Goal: Task Accomplishment & Management: Complete application form

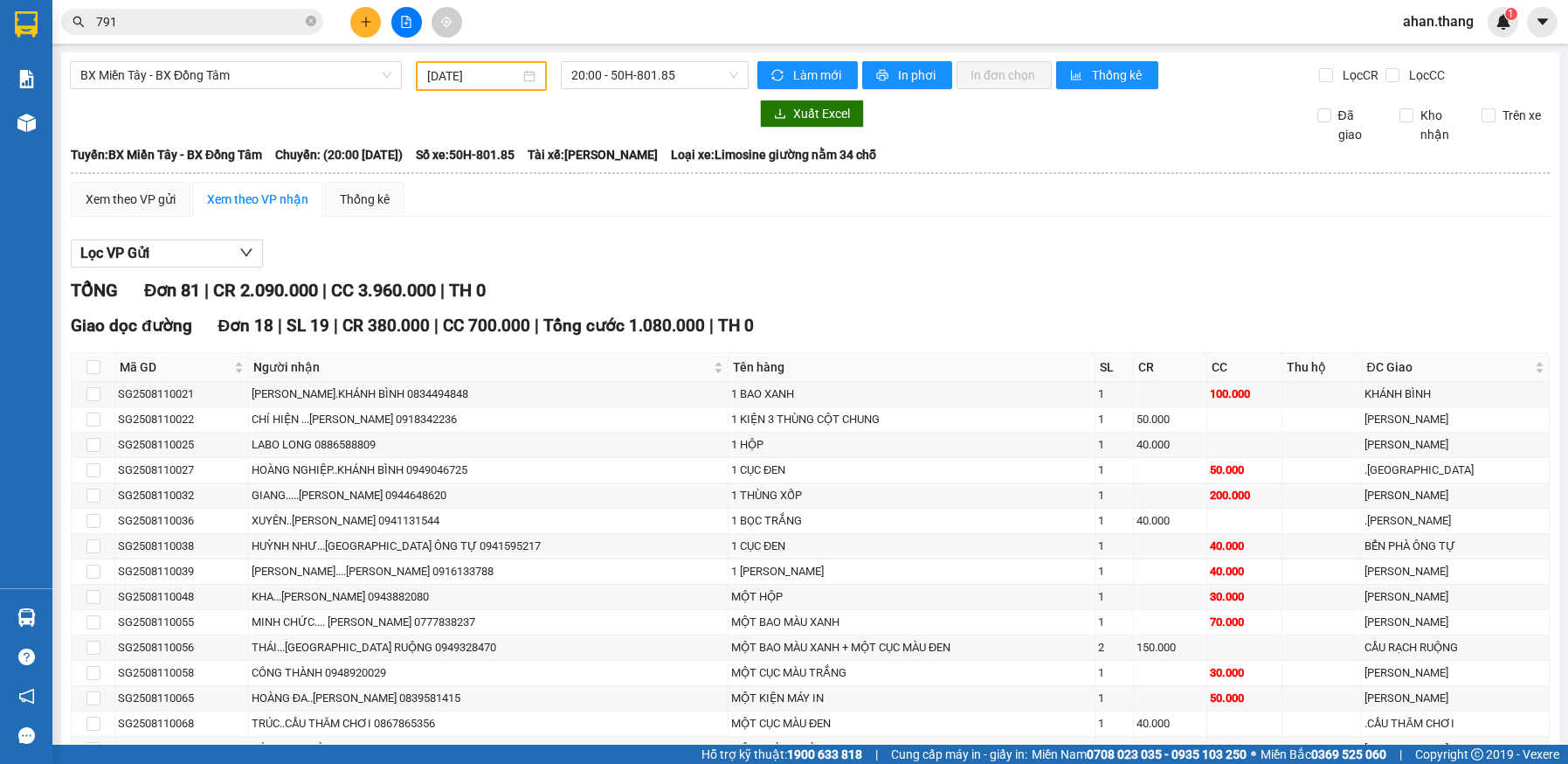
scroll to position [961, 0]
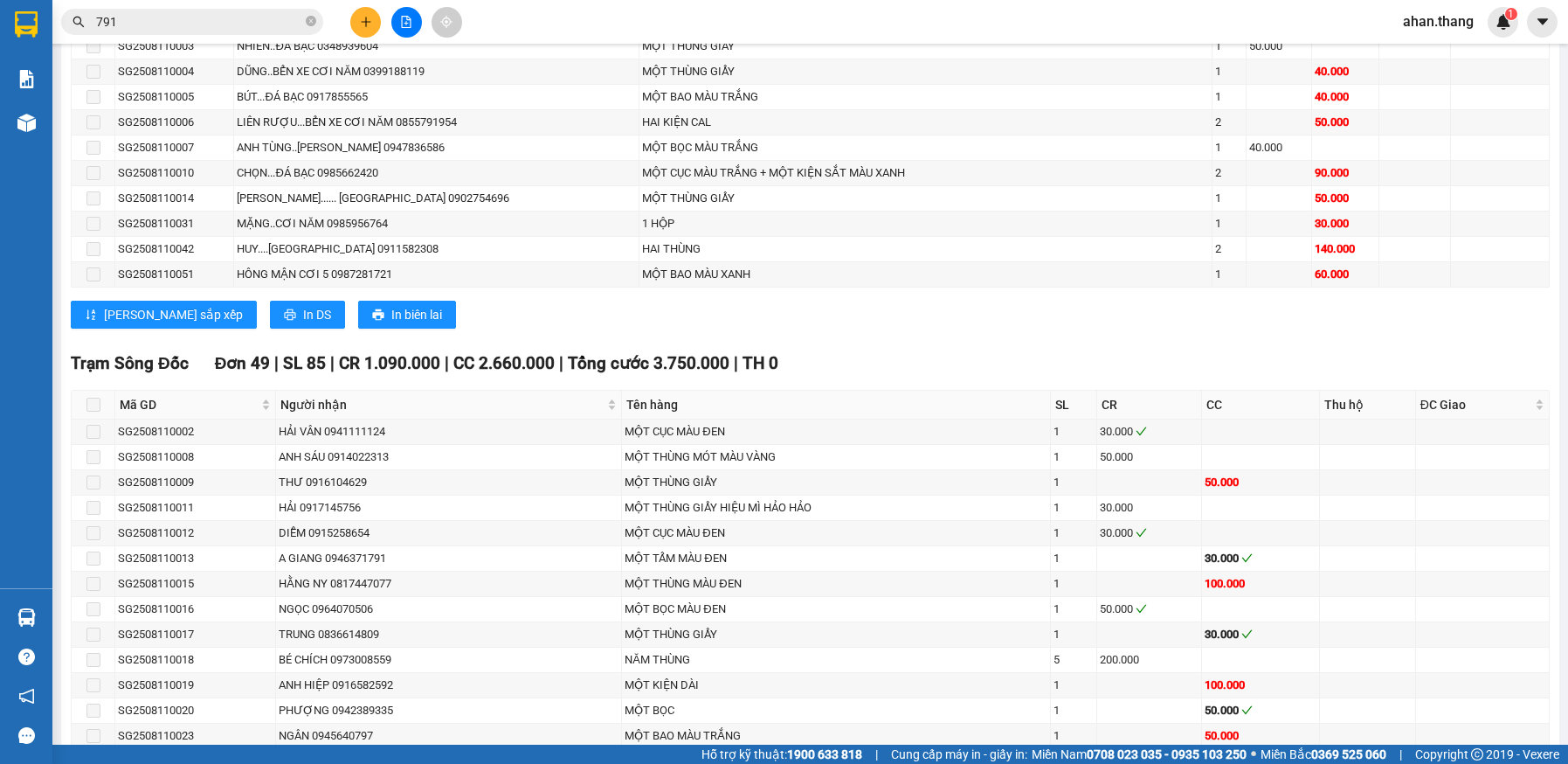
click at [165, 25] on input "791" at bounding box center [199, 21] width 206 height 20
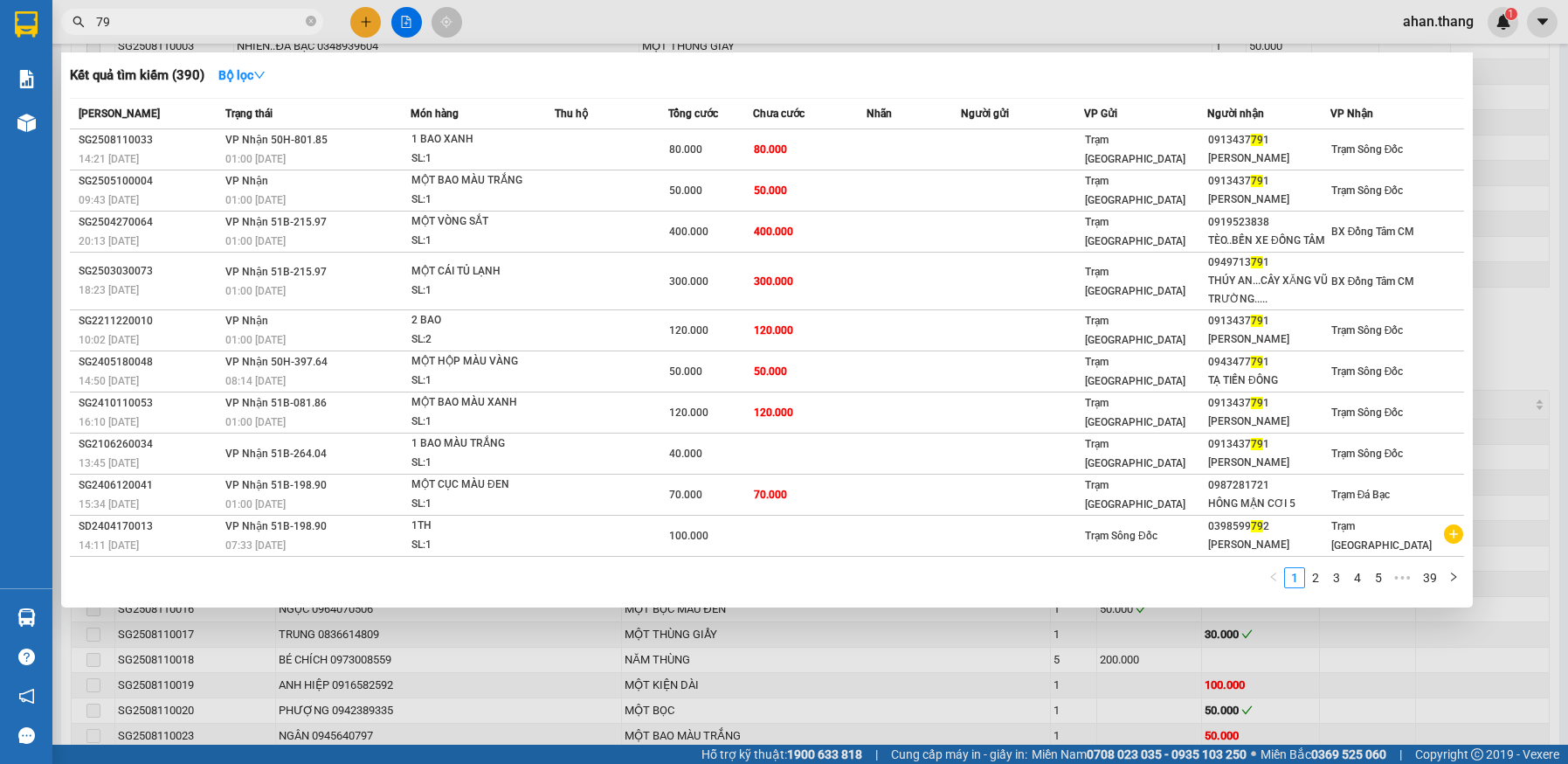
type input "7"
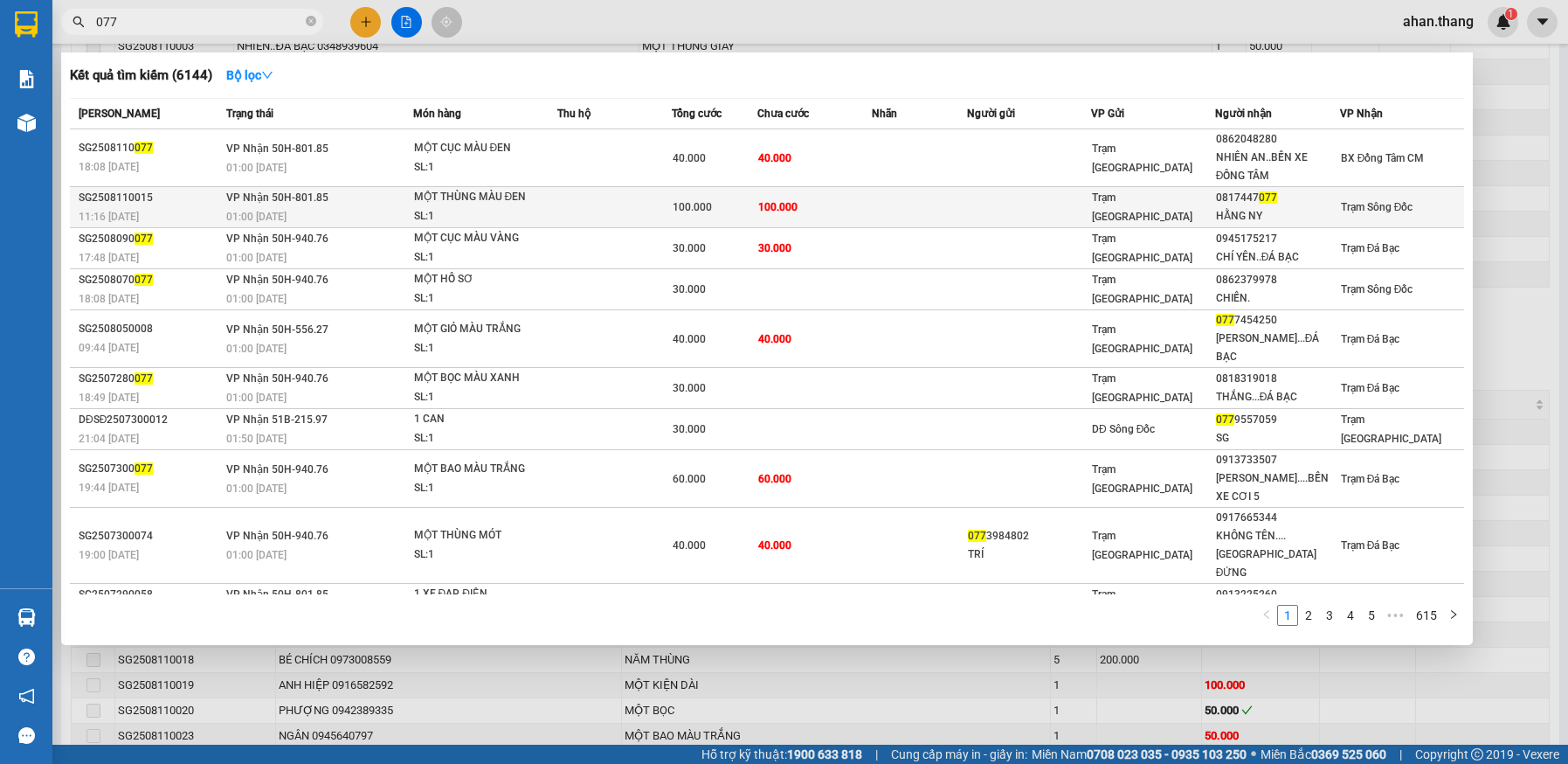
type input "077"
click at [601, 203] on td at bounding box center [615, 207] width 115 height 41
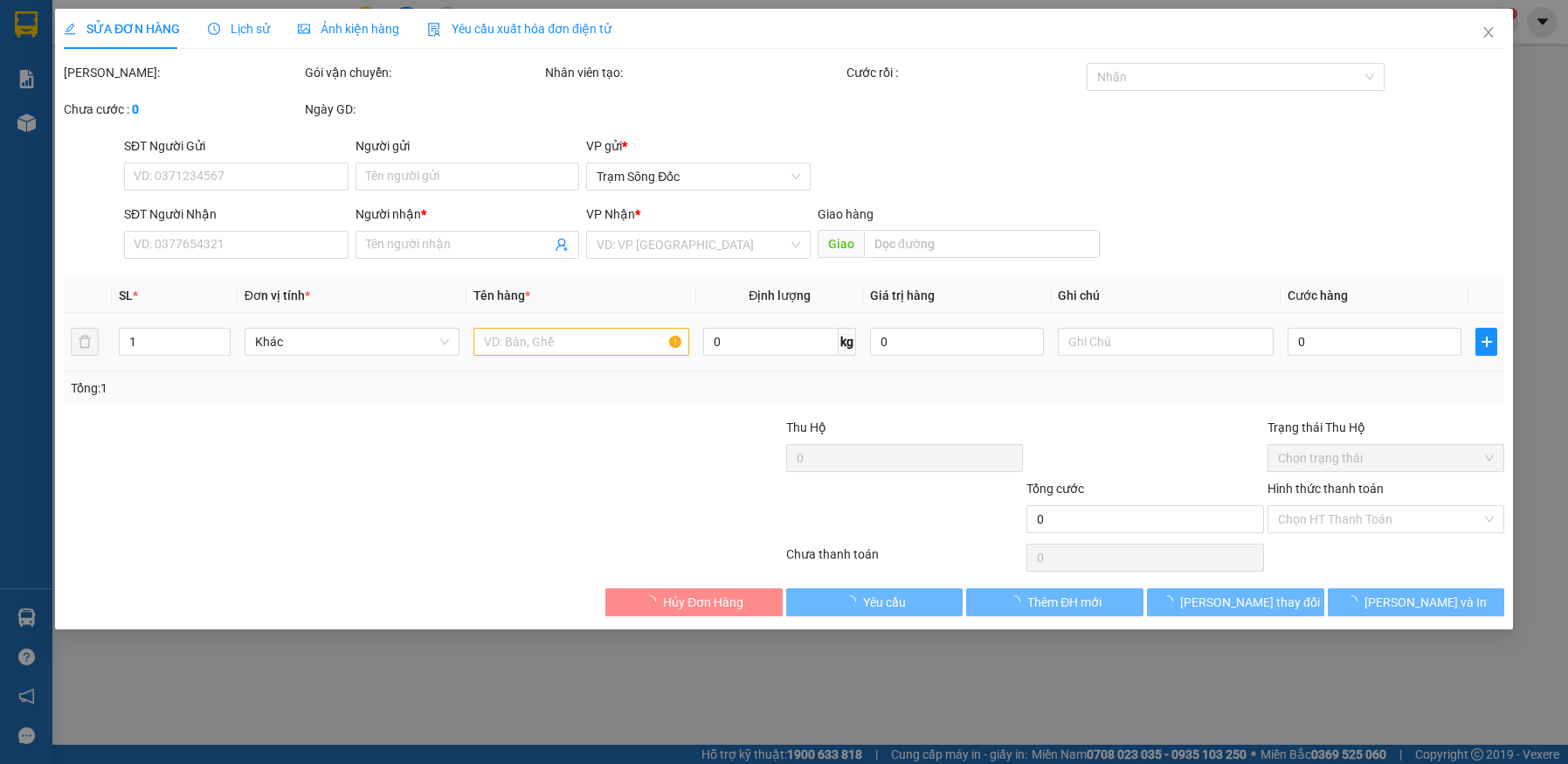
type input "0817447077"
type input "HẰNG NY"
type input "100.000"
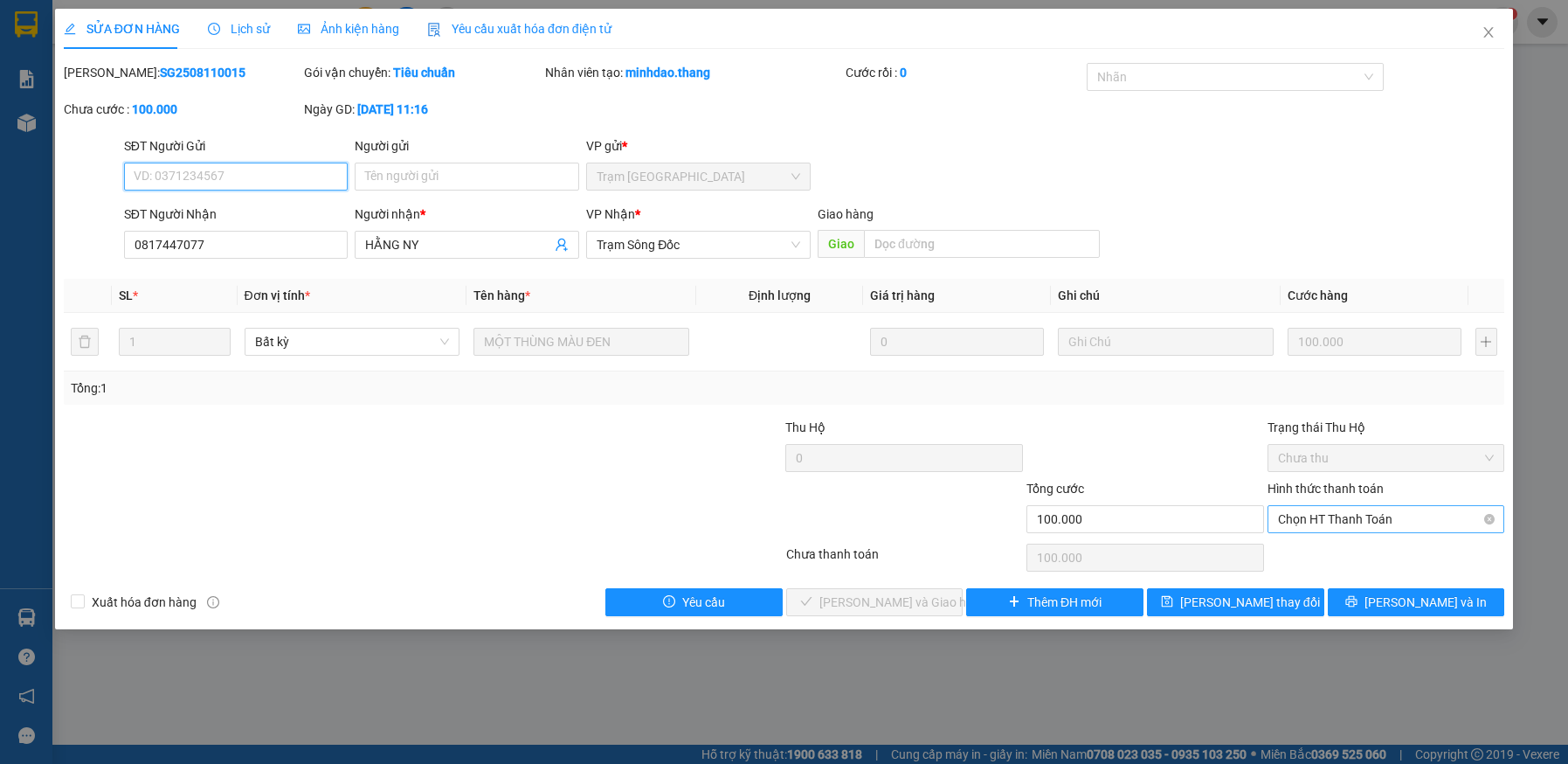
click at [1352, 512] on span "Chọn HT Thanh Toán" at bounding box center [1386, 519] width 216 height 26
click at [1350, 556] on div "Tại văn phòng" at bounding box center [1386, 554] width 216 height 20
type input "0"
click at [941, 601] on button "[PERSON_NAME] và Giao hàng" at bounding box center [875, 602] width 177 height 28
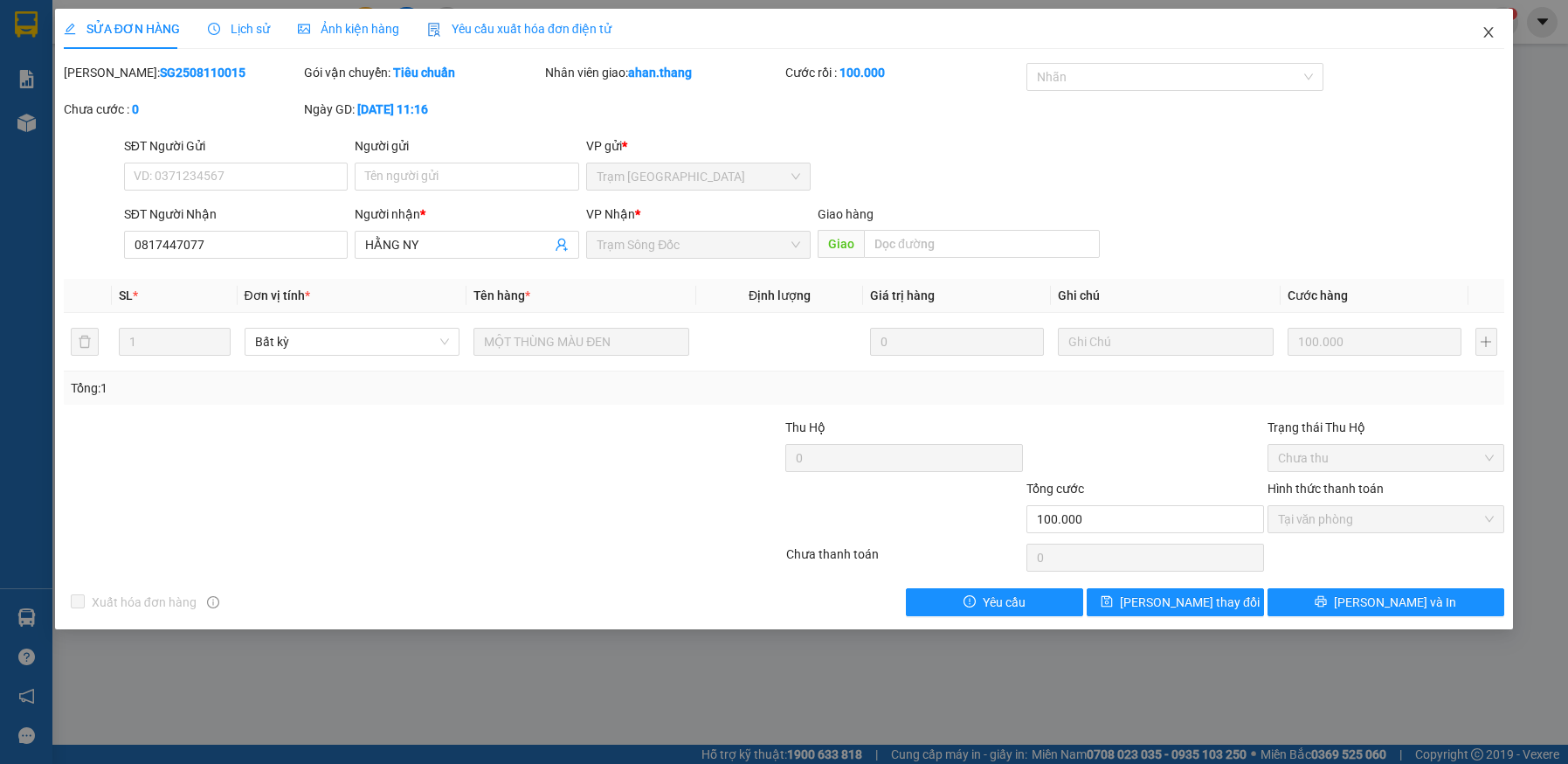
click at [1480, 27] on span "Close" at bounding box center [1489, 33] width 49 height 49
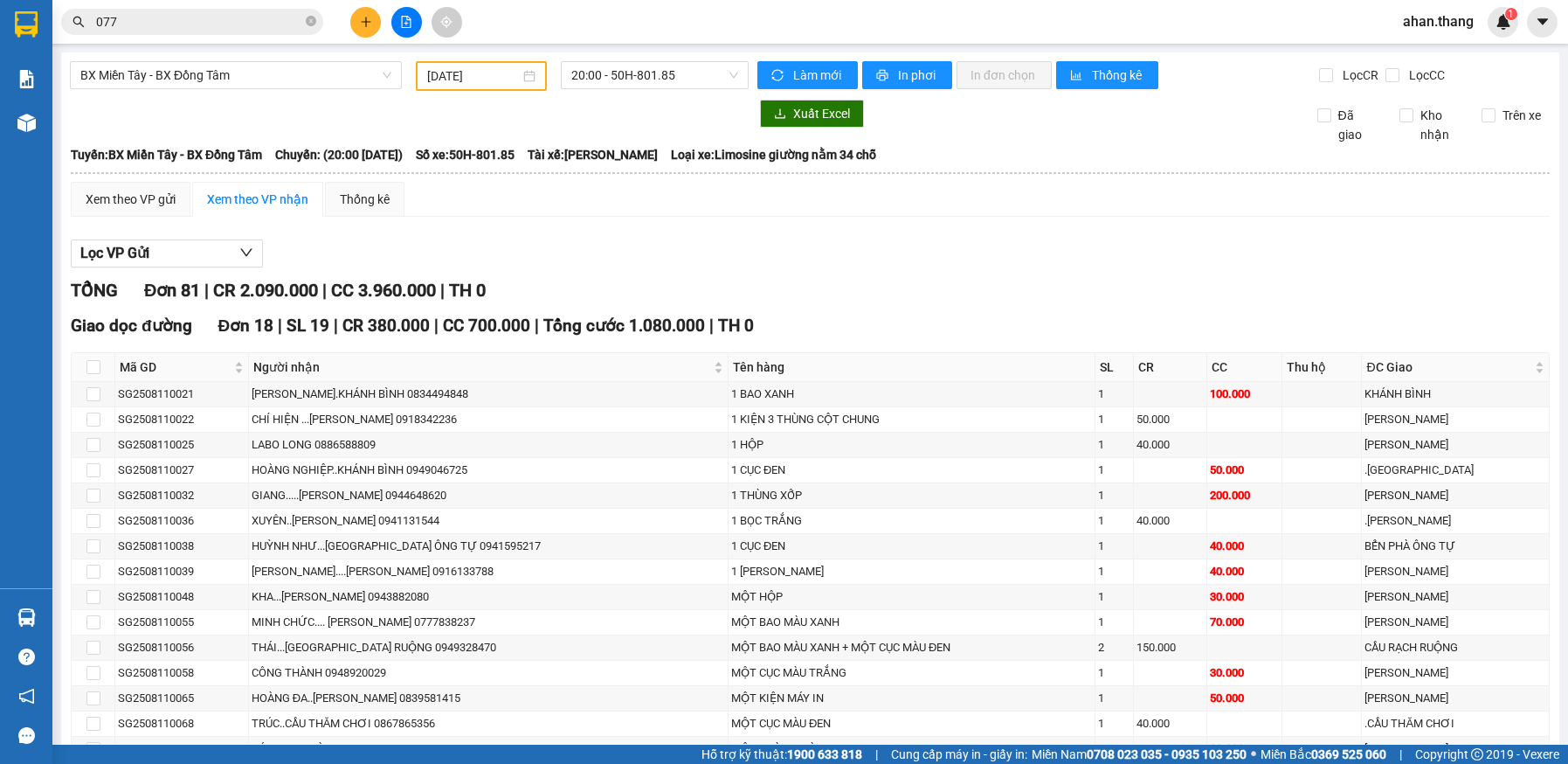
click at [366, 22] on icon "plus" at bounding box center [366, 21] width 1 height 9
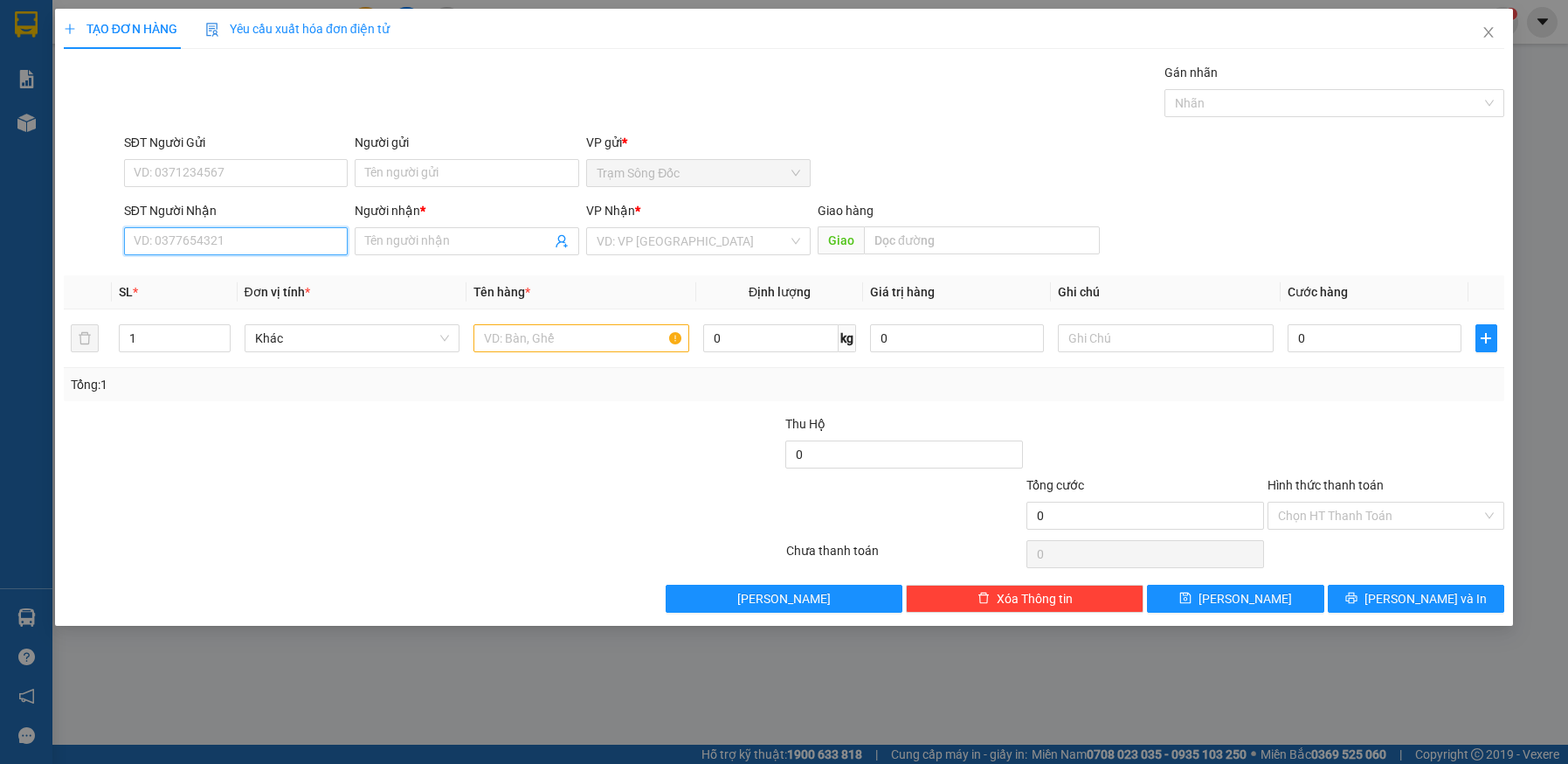
click at [242, 246] on input "SĐT Người Nhận" at bounding box center [236, 242] width 225 height 28
type input "0909779150"
click at [249, 275] on div "0909779150 - THUỐC CÔNG VINH" at bounding box center [236, 276] width 203 height 20
type input "THUỐC CÔNG VINH"
type input "0909779150"
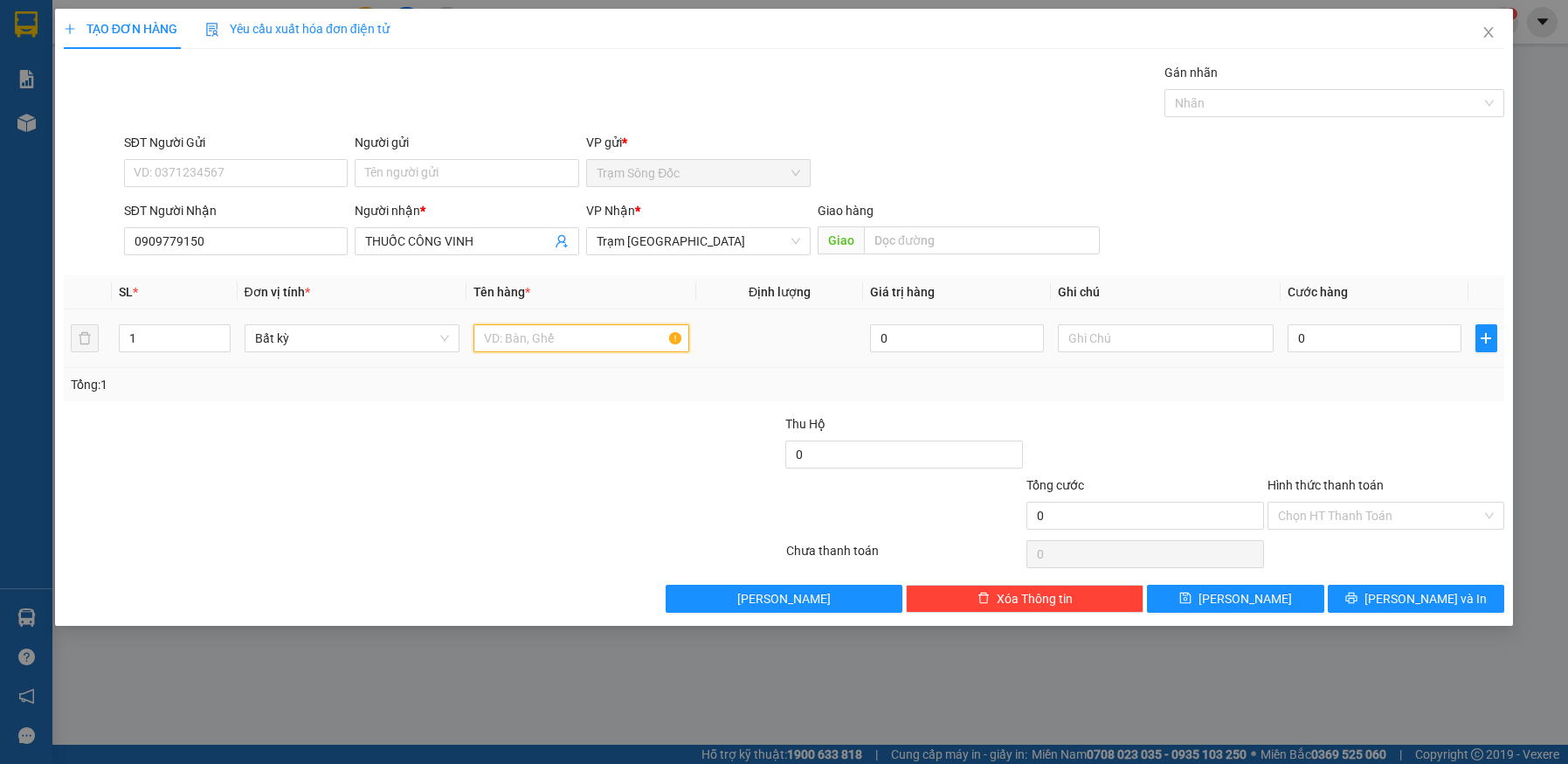
click at [577, 335] on input "text" at bounding box center [581, 339] width 215 height 28
type input "1BT.1.980.000"
click at [1417, 342] on input "0" at bounding box center [1375, 339] width 173 height 28
type input "3"
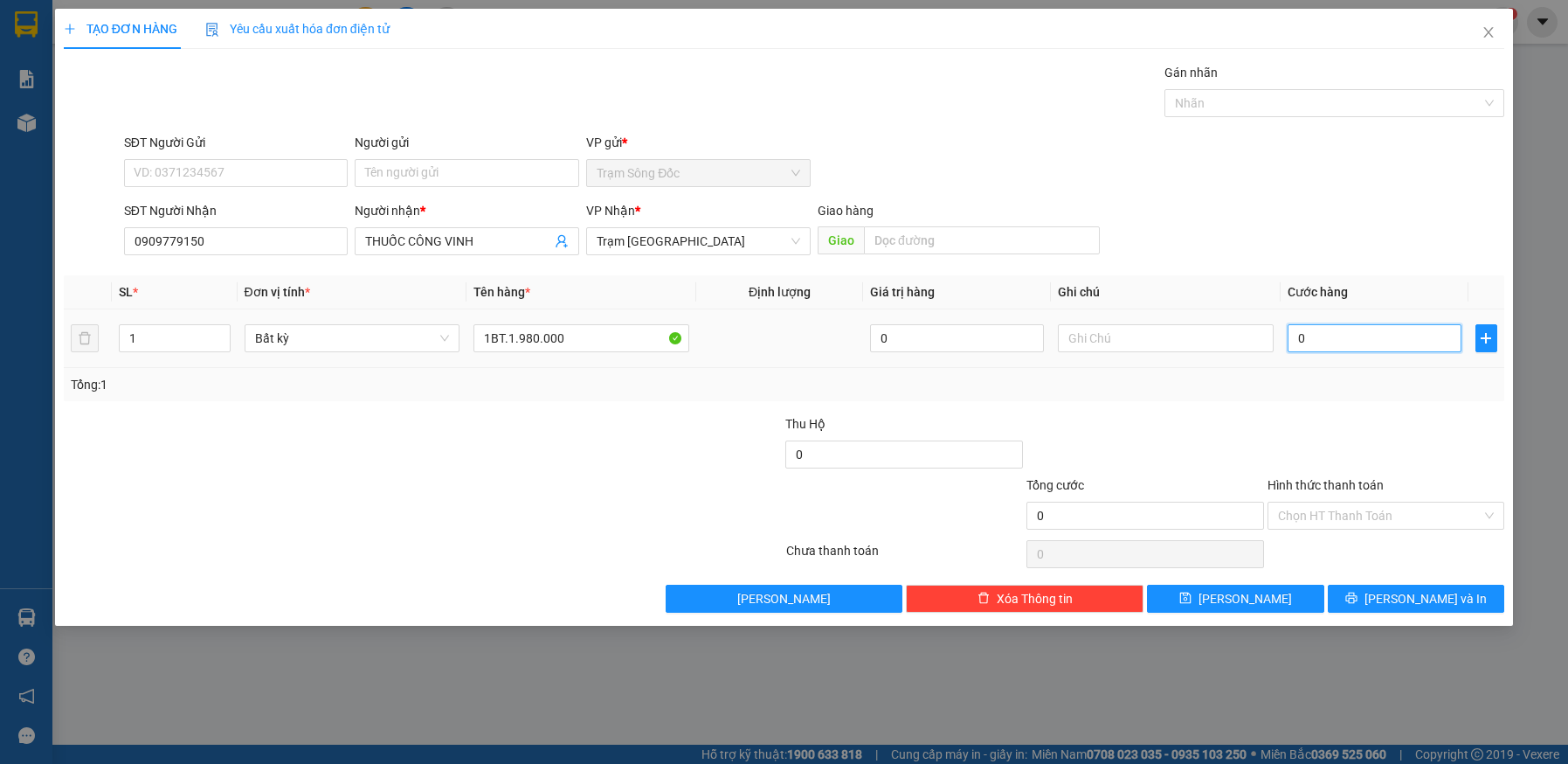
type input "3"
type input "30"
type input "30.000"
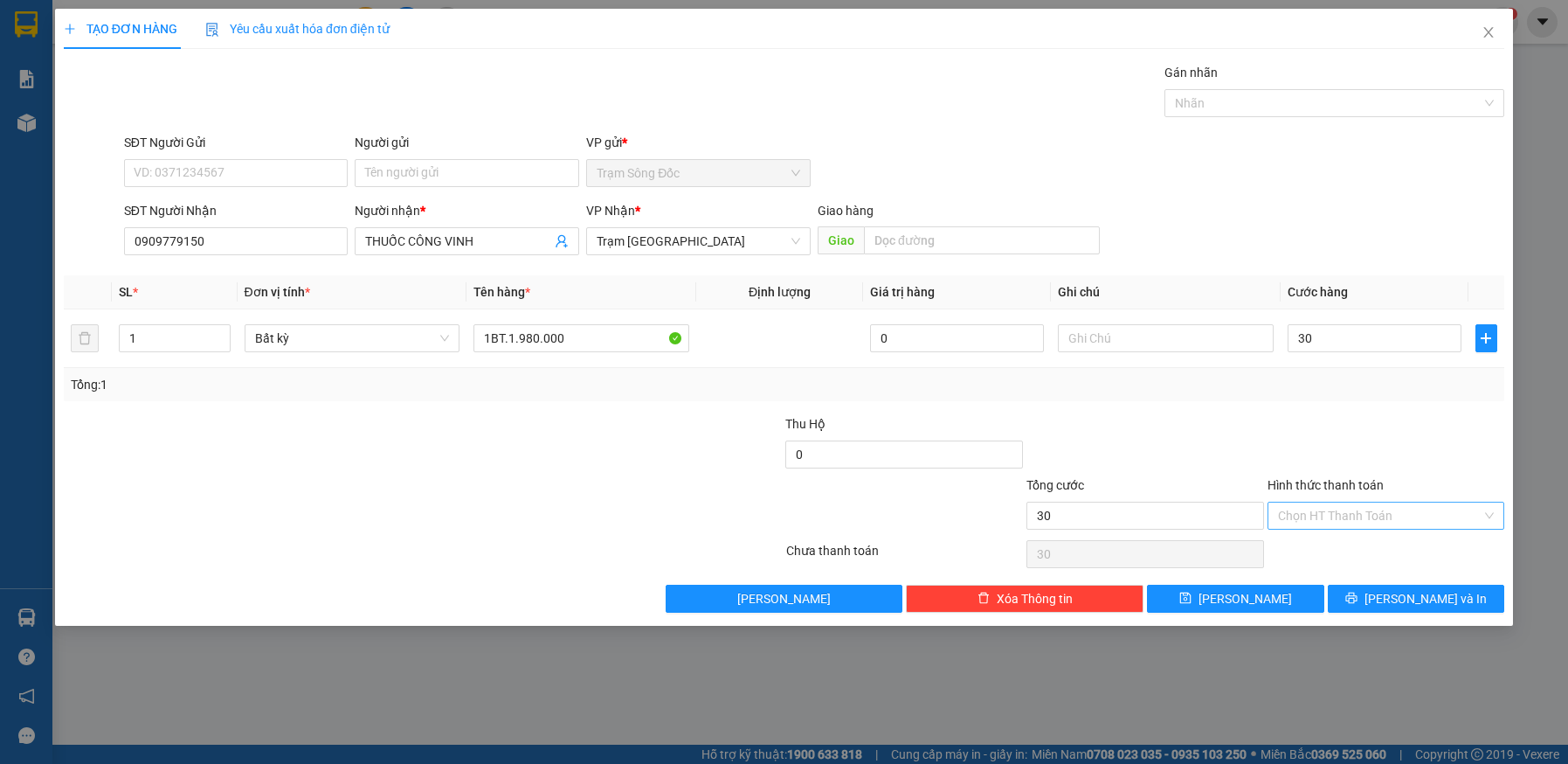
type input "30.000"
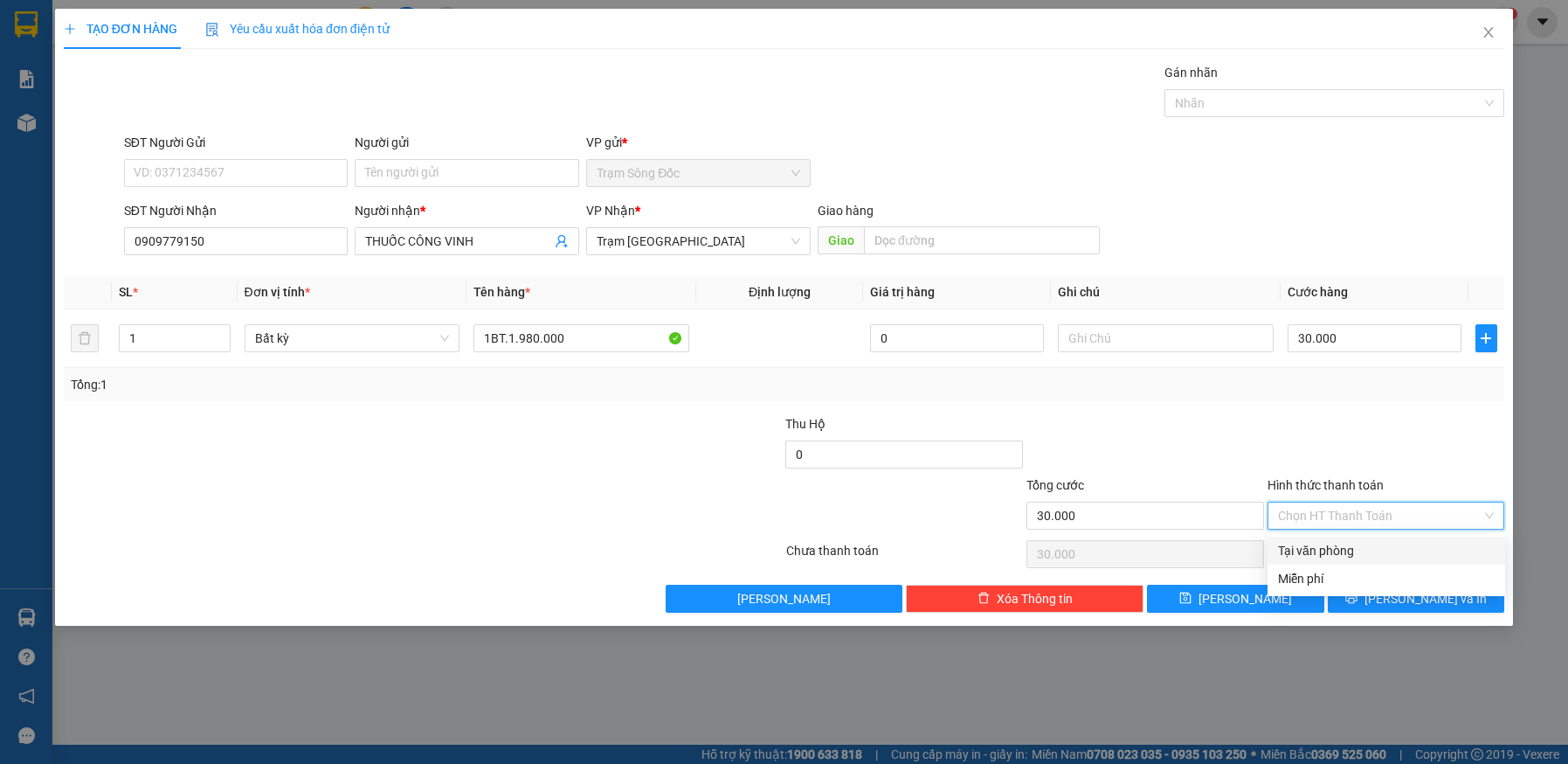
click at [1390, 511] on input "Hình thức thanh toán" at bounding box center [1380, 516] width 204 height 26
click at [1377, 552] on div "Tại văn phòng" at bounding box center [1386, 550] width 216 height 20
type input "0"
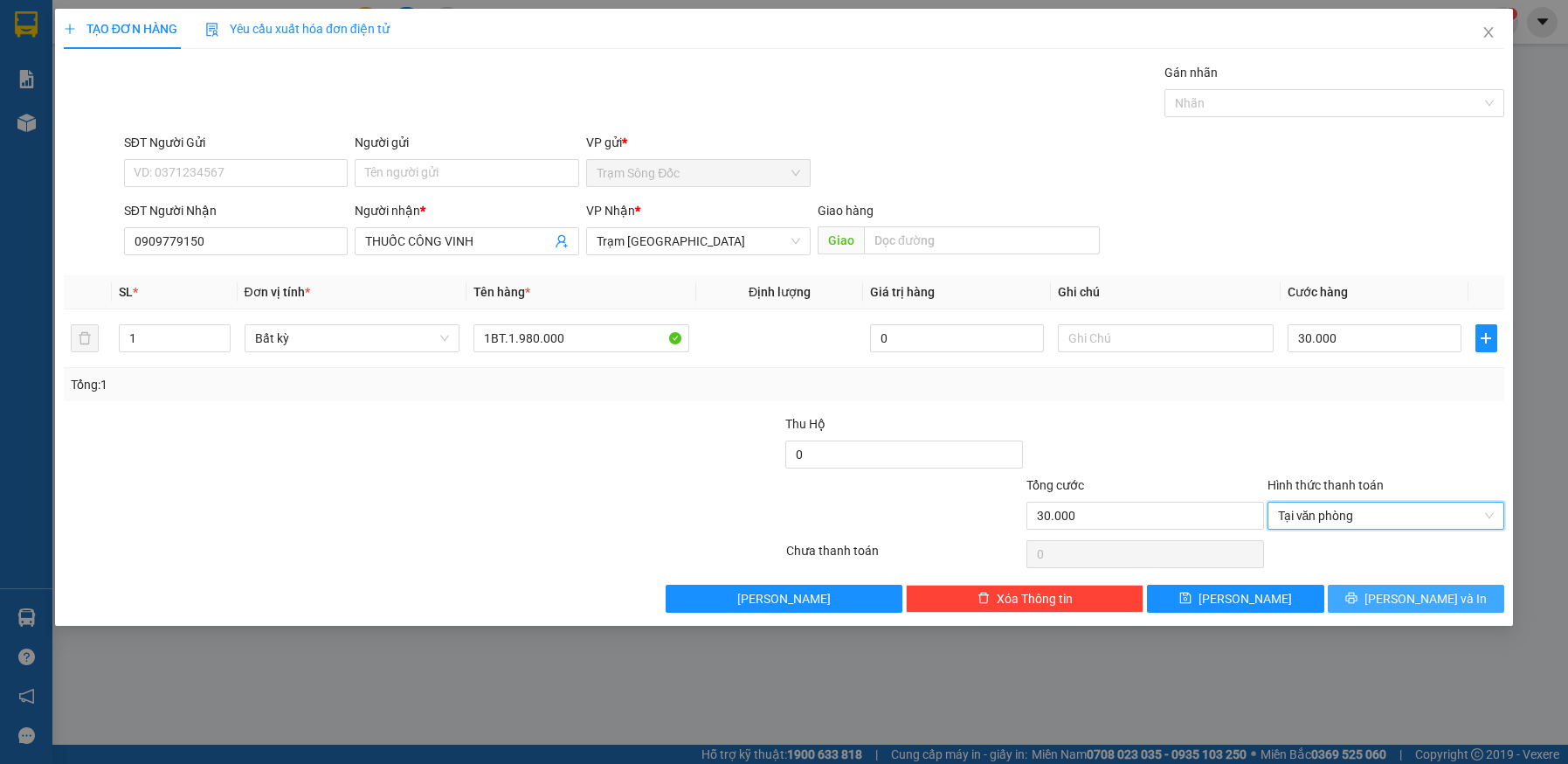
click at [1379, 592] on button "[PERSON_NAME] và In" at bounding box center [1417, 599] width 177 height 28
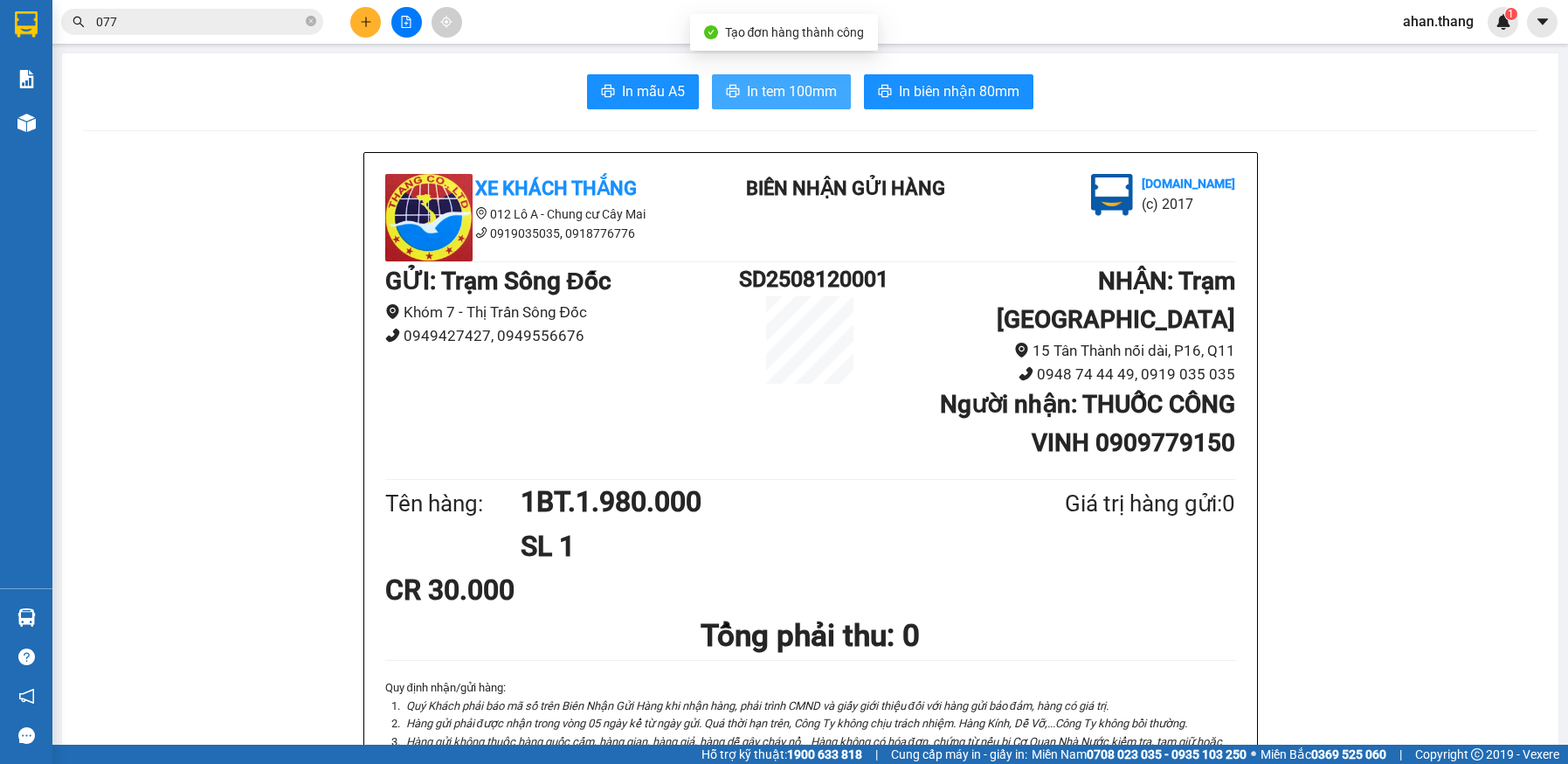
click at [787, 97] on span "In tem 100mm" at bounding box center [792, 90] width 90 height 21
click at [773, 89] on span "In tem 100mm" at bounding box center [792, 90] width 90 height 21
